Goal: Information Seeking & Learning: Check status

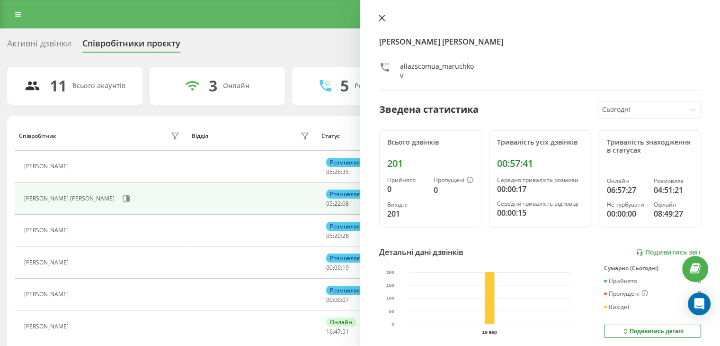
click at [381, 18] on icon at bounding box center [382, 18] width 7 height 7
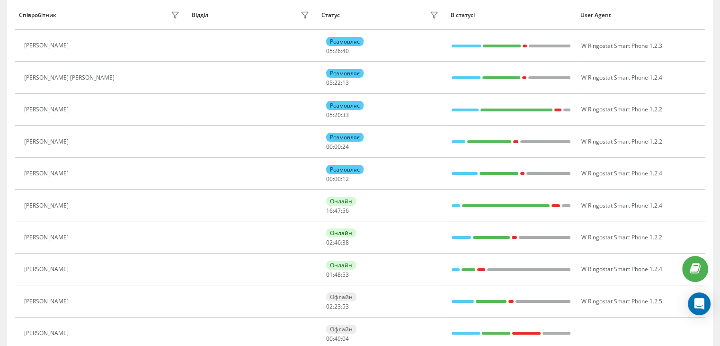
scroll to position [95, 0]
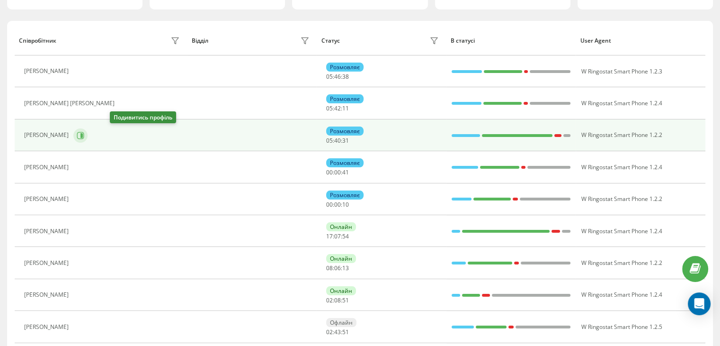
click at [88, 131] on button at bounding box center [80, 135] width 14 height 14
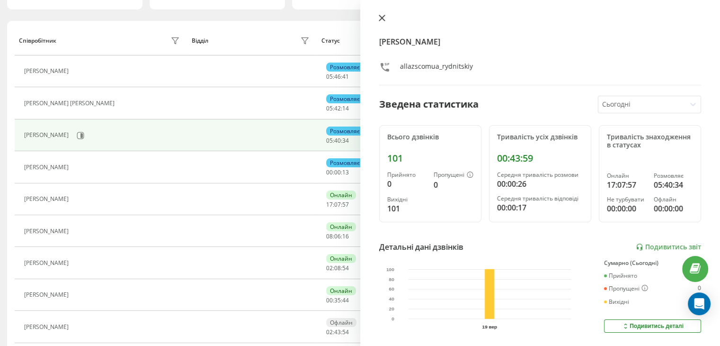
click at [377, 18] on button at bounding box center [382, 18] width 12 height 9
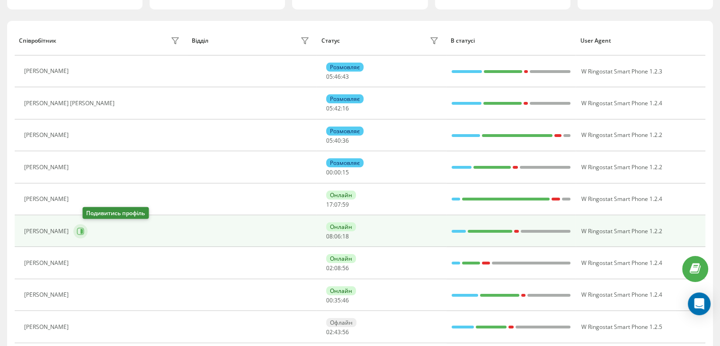
click at [83, 229] on button at bounding box center [80, 231] width 14 height 14
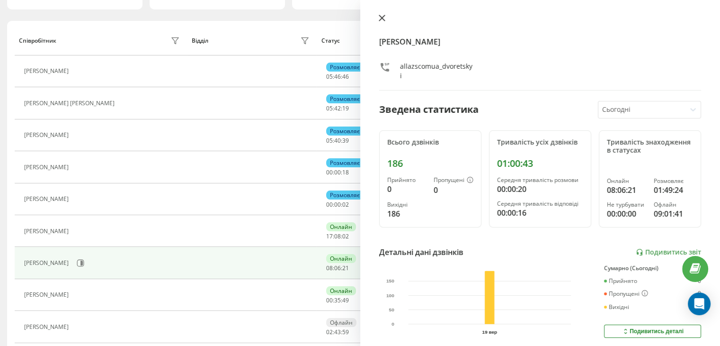
click at [379, 18] on icon at bounding box center [382, 18] width 7 height 7
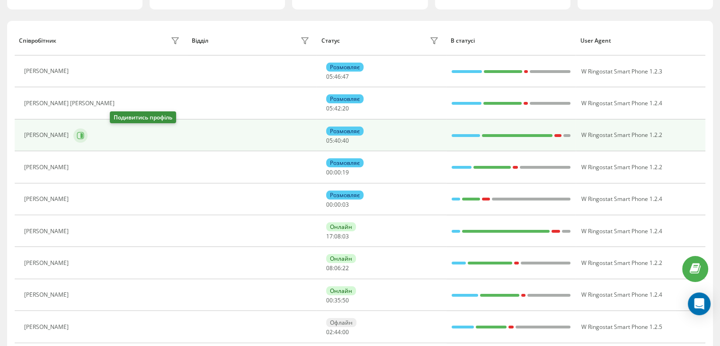
click at [88, 139] on button at bounding box center [80, 135] width 14 height 14
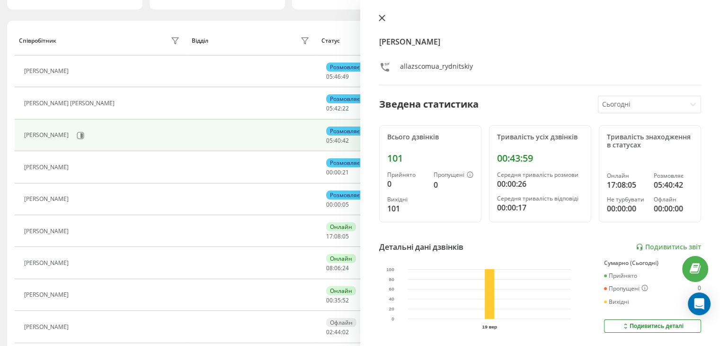
click at [382, 18] on icon at bounding box center [382, 18] width 6 height 6
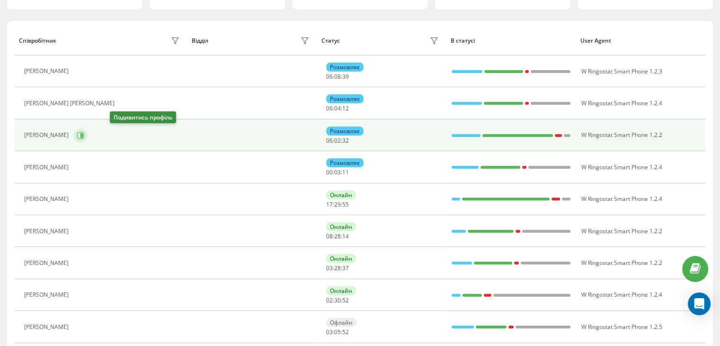
click at [88, 136] on button at bounding box center [80, 135] width 14 height 14
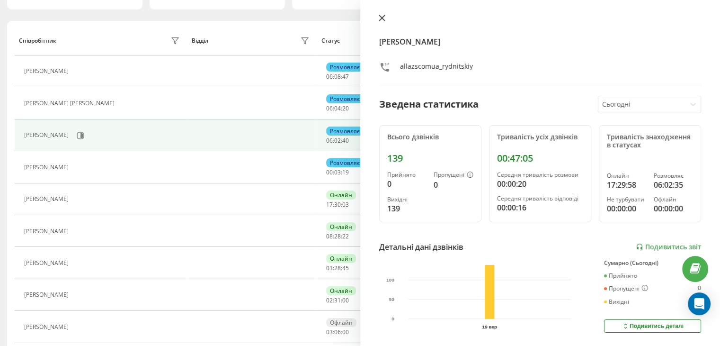
click at [381, 15] on icon at bounding box center [382, 18] width 7 height 7
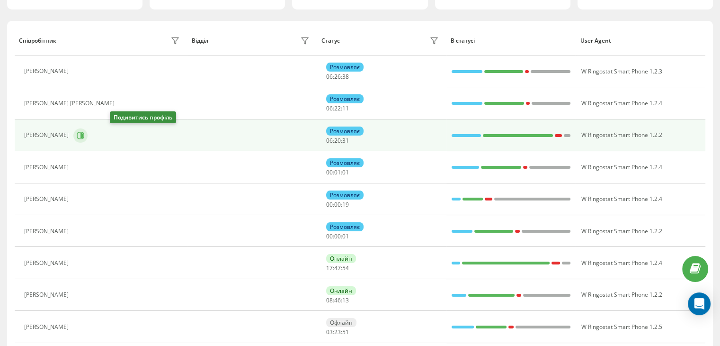
click at [83, 136] on icon at bounding box center [81, 135] width 2 height 5
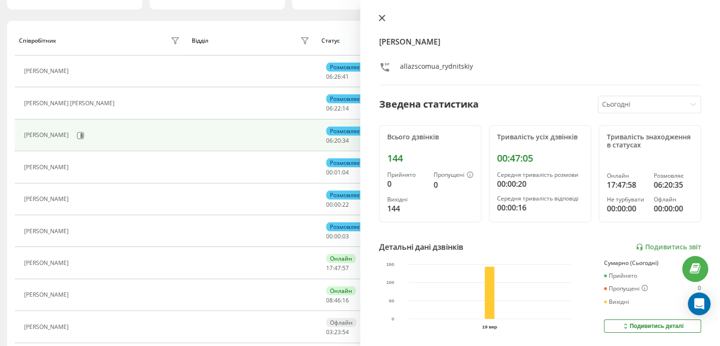
click at [381, 20] on icon at bounding box center [382, 18] width 7 height 7
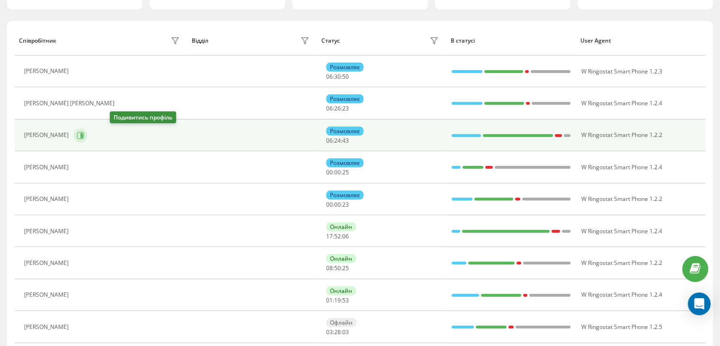
click at [88, 133] on button at bounding box center [80, 135] width 14 height 14
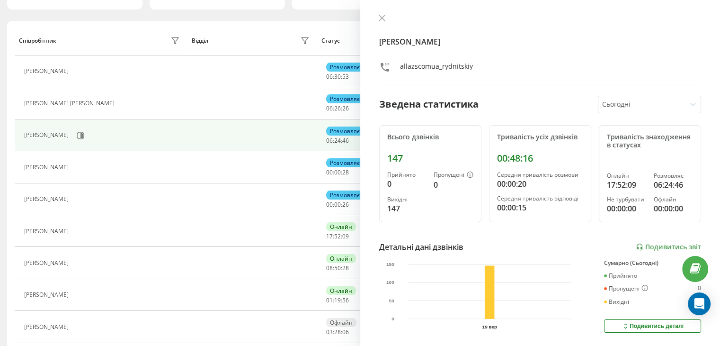
click at [382, 24] on div "[PERSON_NAME]" at bounding box center [540, 49] width 322 height 71
click at [382, 17] on icon at bounding box center [382, 18] width 6 height 6
